Goal: Transaction & Acquisition: Purchase product/service

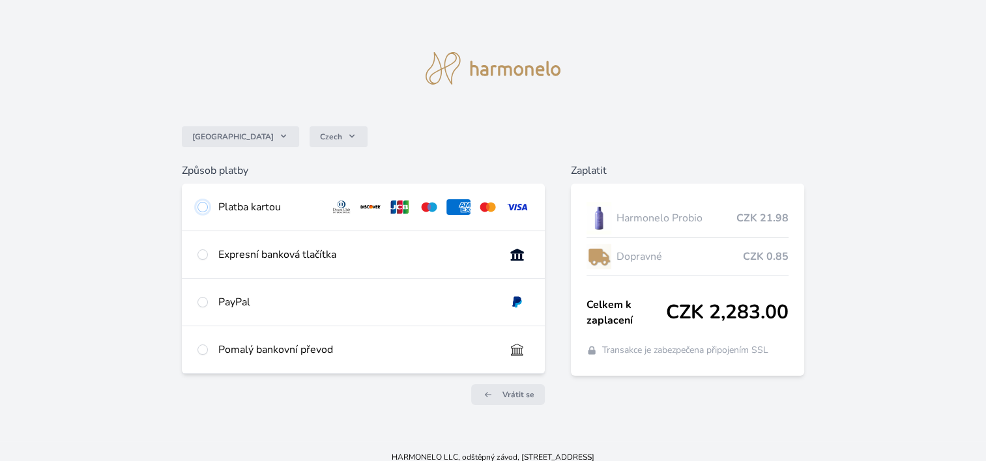
click at [203, 203] on input "radio" at bounding box center [202, 207] width 10 height 10
radio input "true"
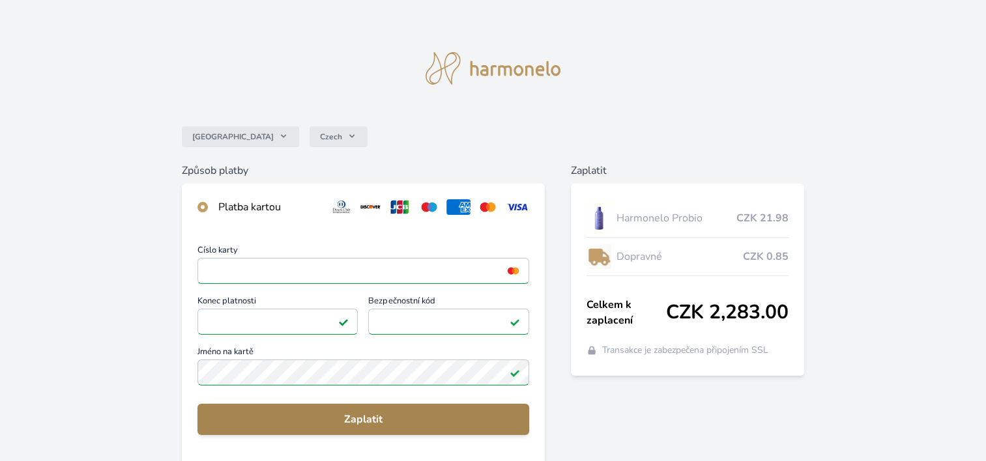
click at [329, 424] on span "Zaplatit" at bounding box center [363, 420] width 311 height 16
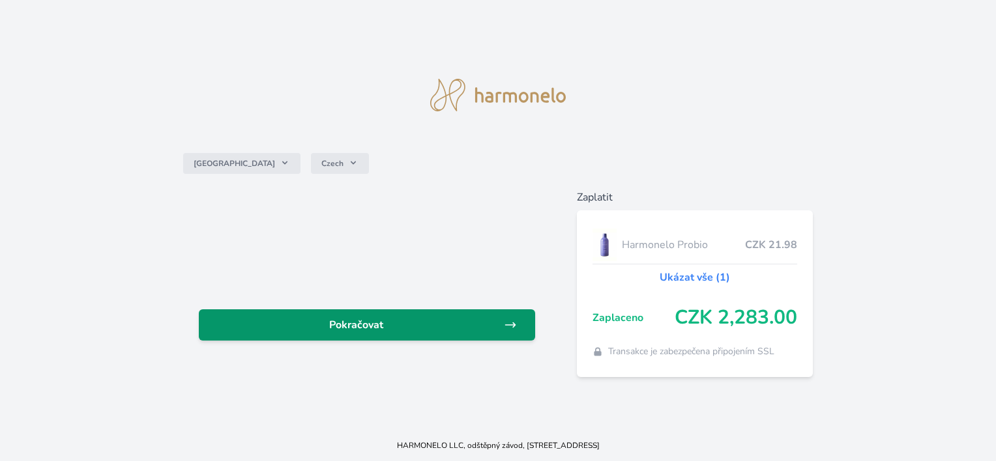
click at [369, 330] on span "Pokračovat" at bounding box center [356, 325] width 294 height 16
